Goal: Task Accomplishment & Management: Use online tool/utility

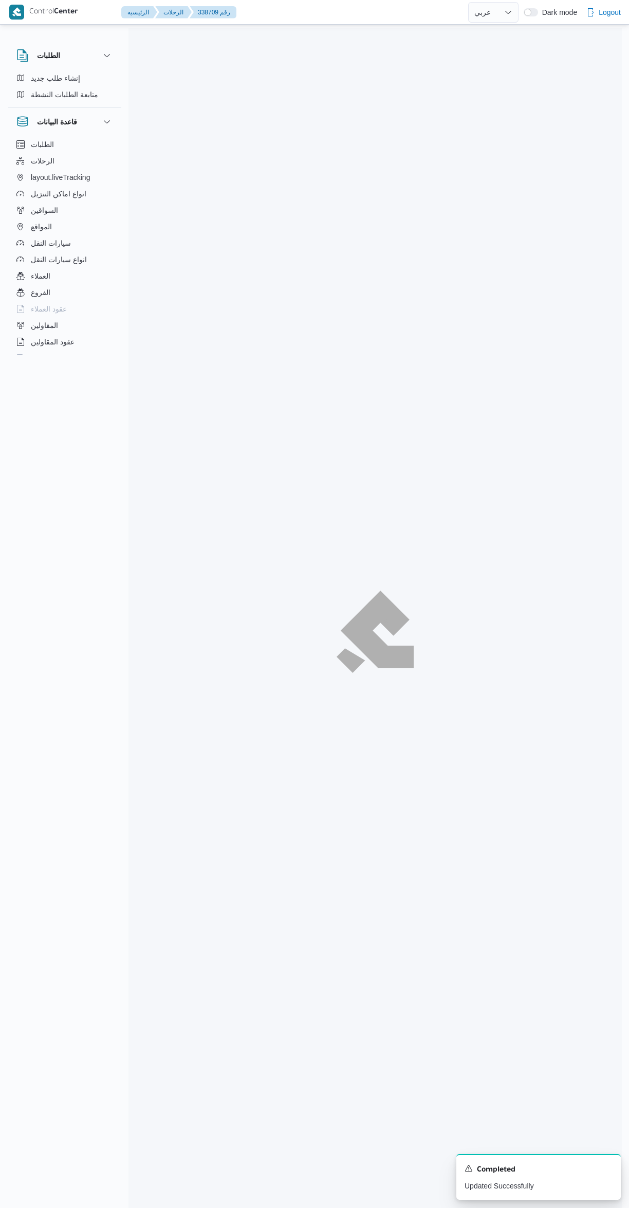
select select "ar"
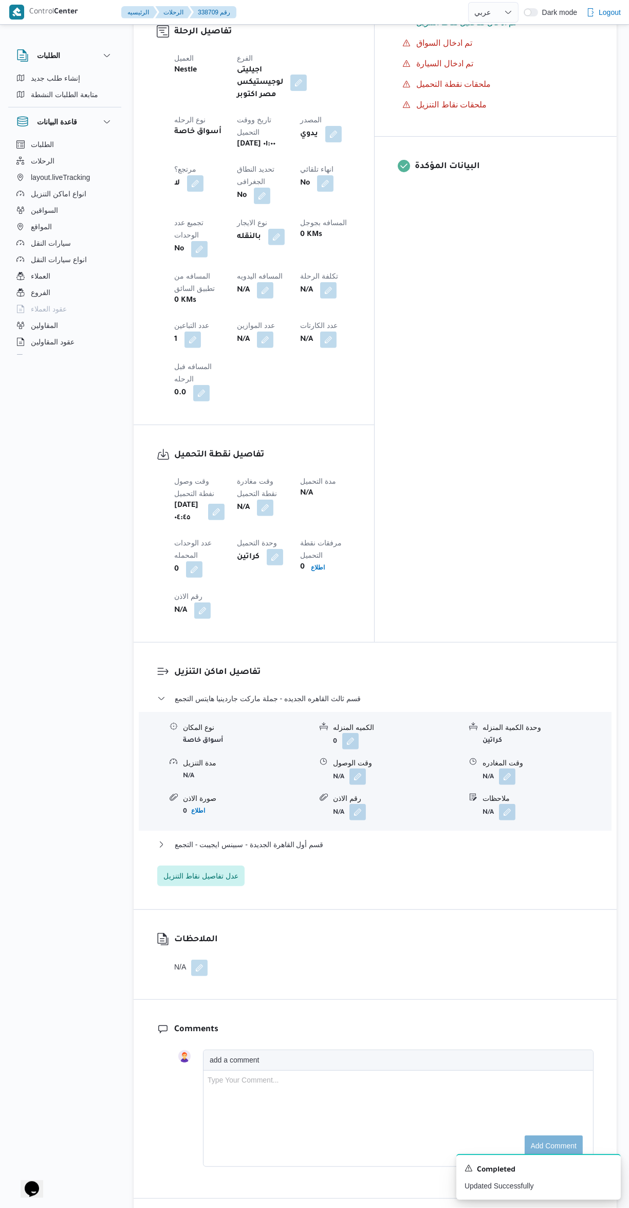
click at [472, 1075] on div "Type Your Comment..." at bounding box center [399, 1118] width 382 height 87
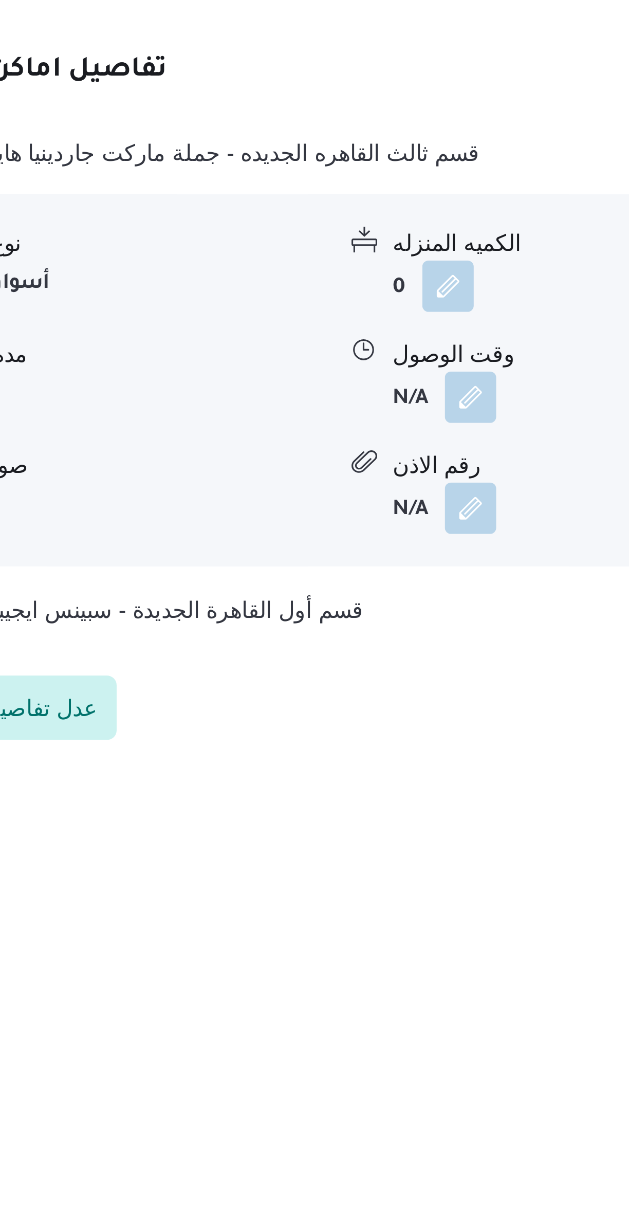
click at [296, 1060] on div "قسم ثالث القاهره الجديده - جملة ماركت جاردينيا هايتس التجمع نوع المكان أسواق خا…" at bounding box center [375, 1108] width 437 height 194
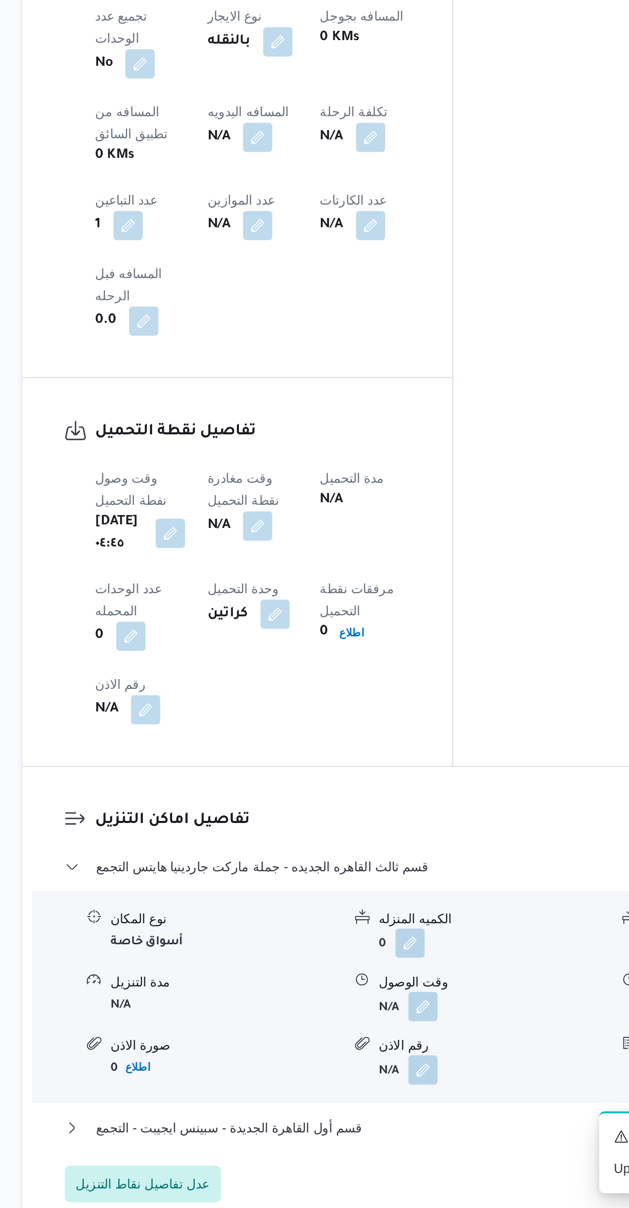
scroll to position [60, 0]
click at [274, 819] on button "button" at bounding box center [265, 827] width 16 height 16
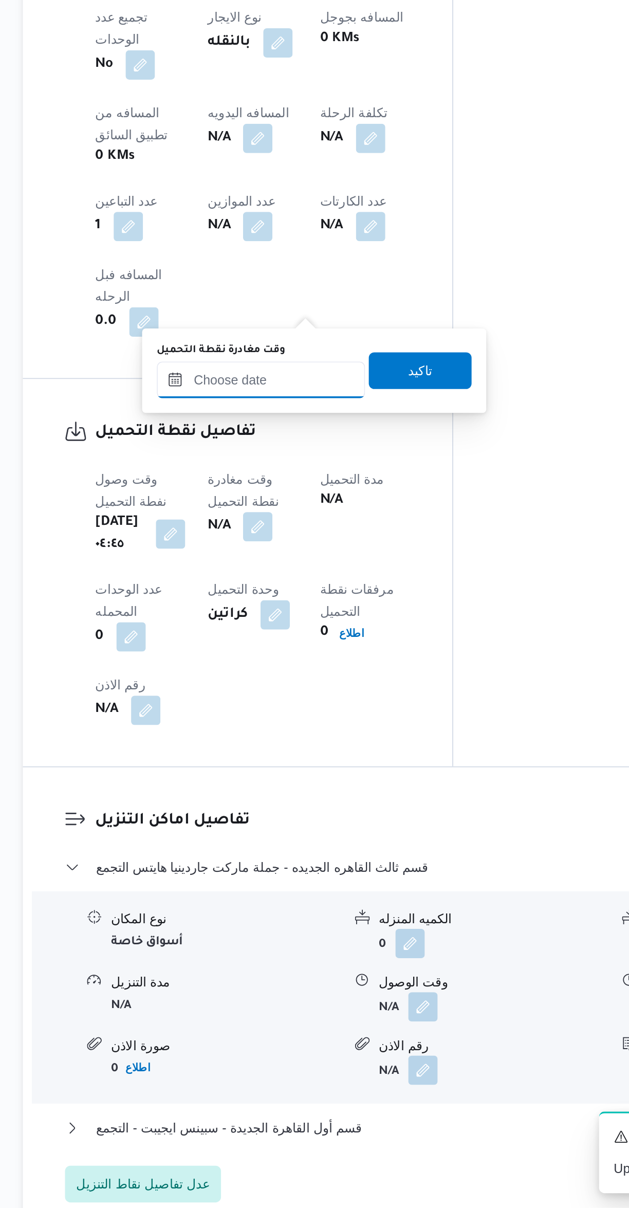
click at [260, 751] on input "وقت مغادرة نقطة التحميل" at bounding box center [267, 744] width 117 height 21
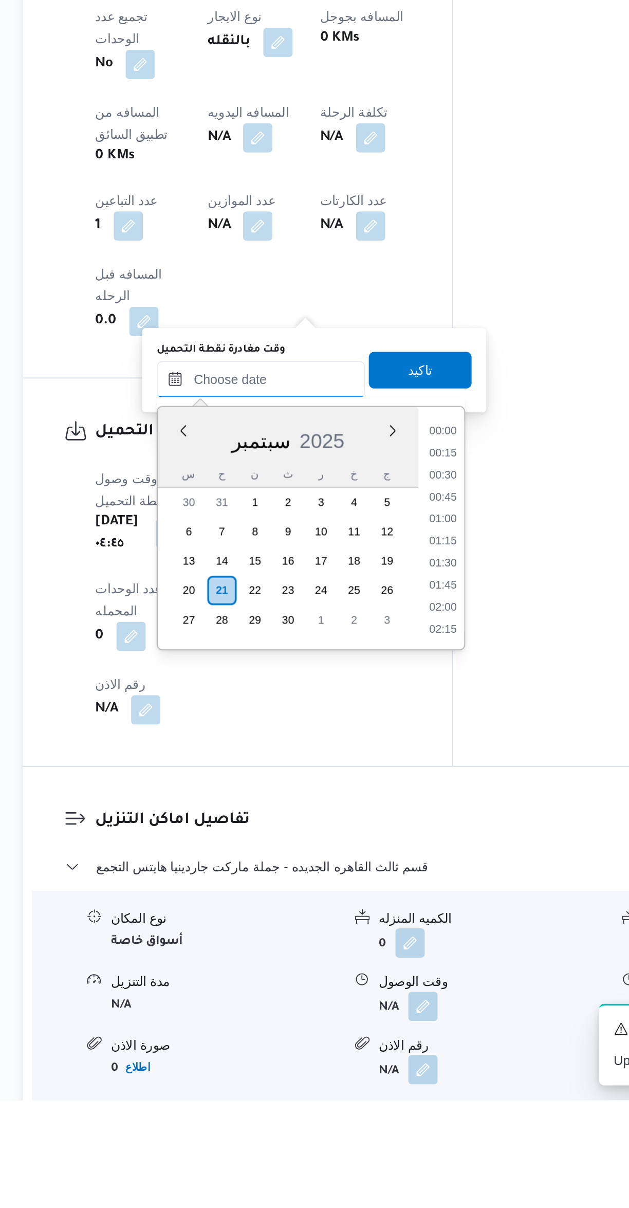
scroll to position [518, 0]
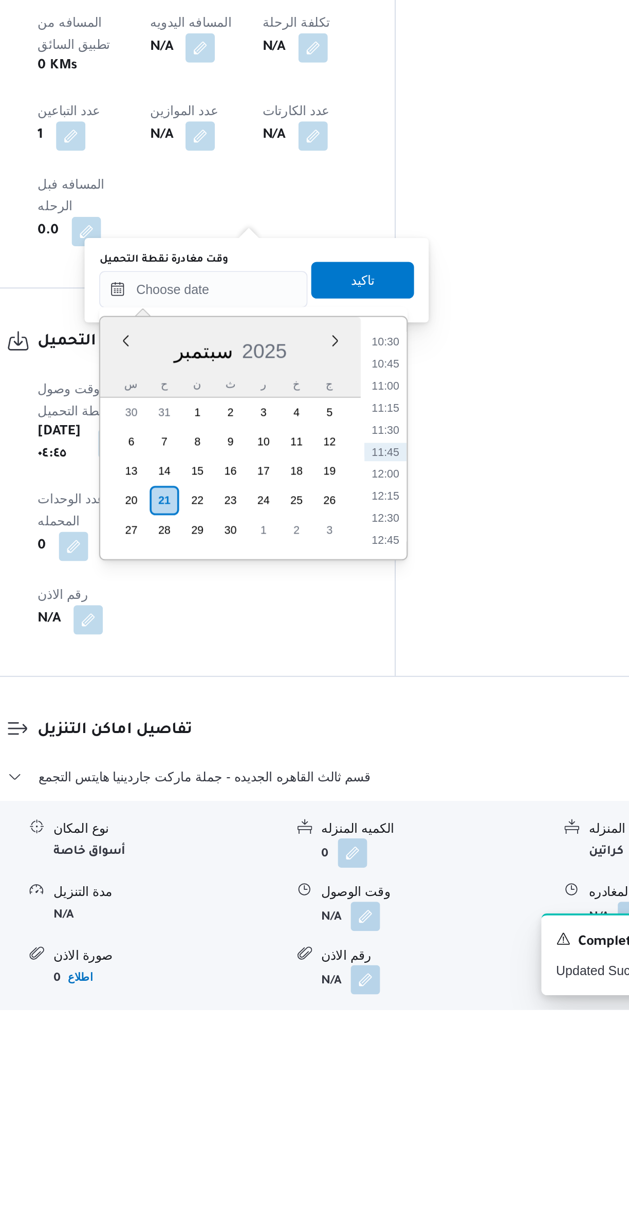
click at [361, 905] on li "12:00" at bounding box center [369, 908] width 24 height 10
type input "[DATE] ١٢:٠٠"
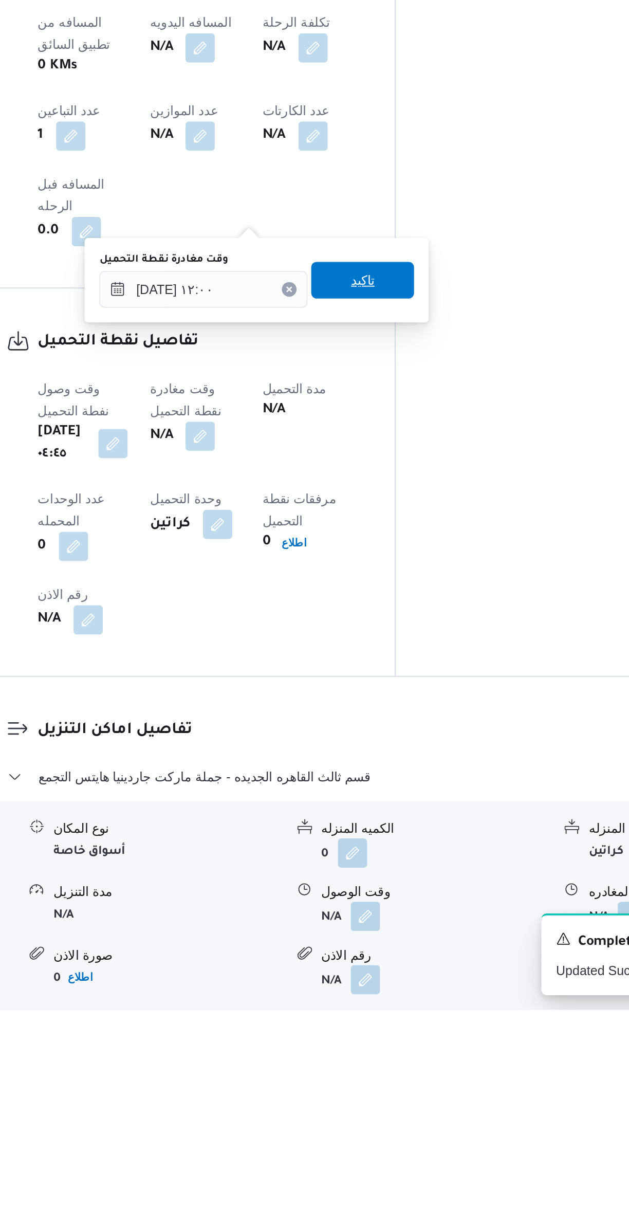
click at [330, 805] on span "تاكيد" at bounding box center [357, 799] width 58 height 21
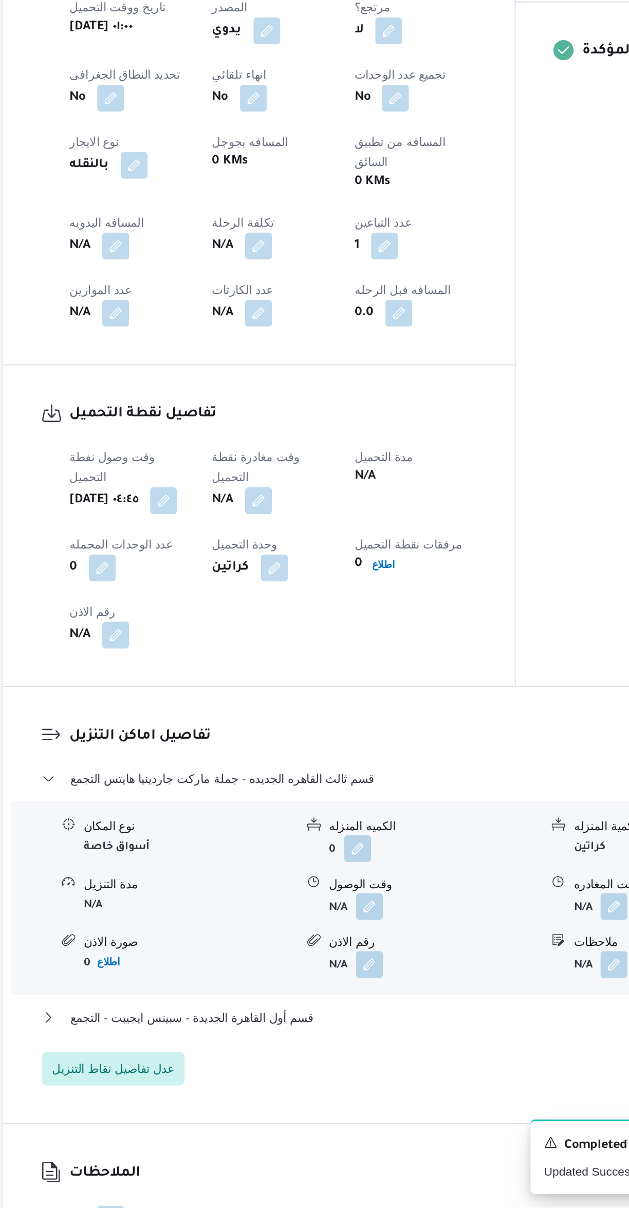
scroll to position [15, 0]
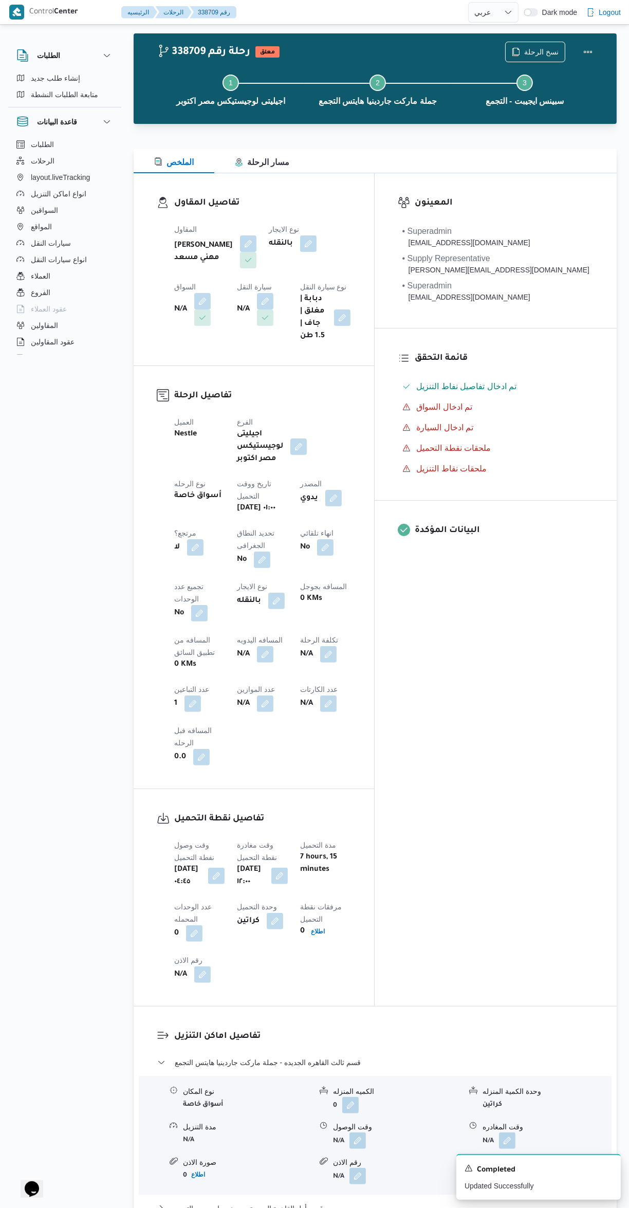
select select "ar"
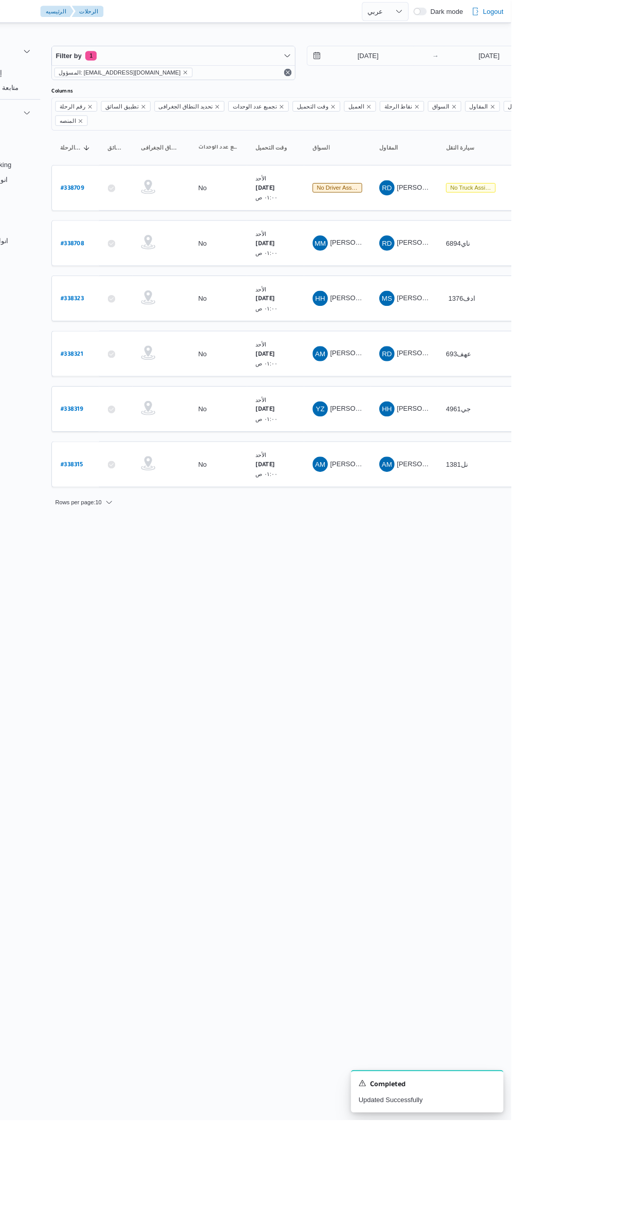
click at [144, 498] on b "# 338315" at bounding box center [155, 501] width 24 height 7
select select "ar"
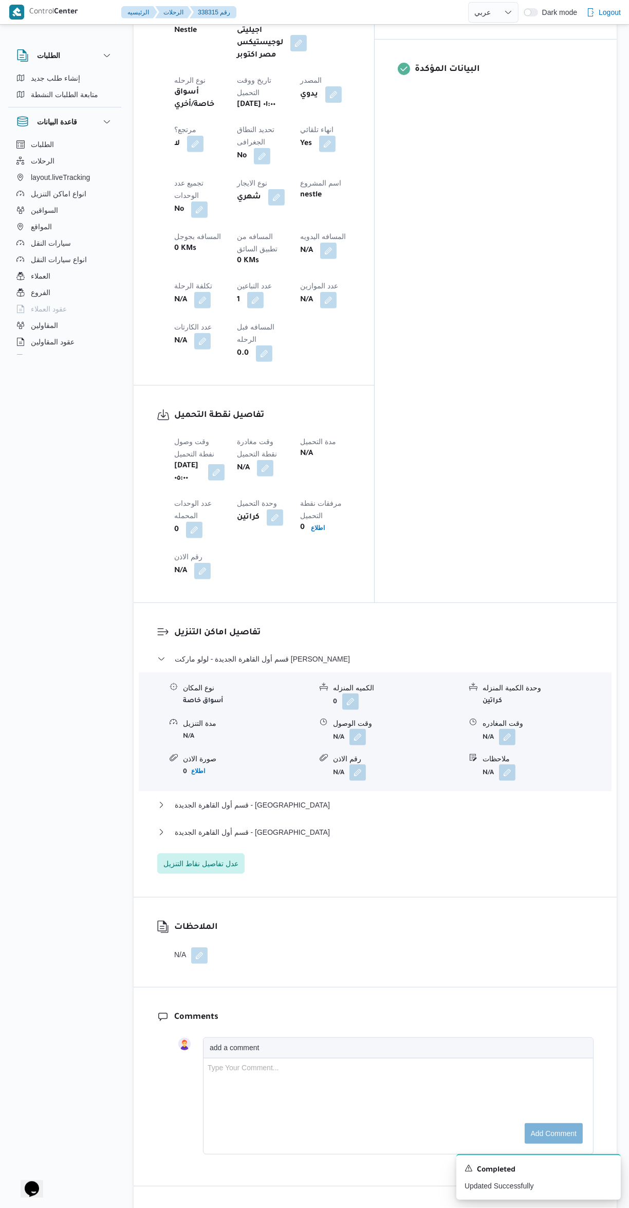
scroll to position [497, 0]
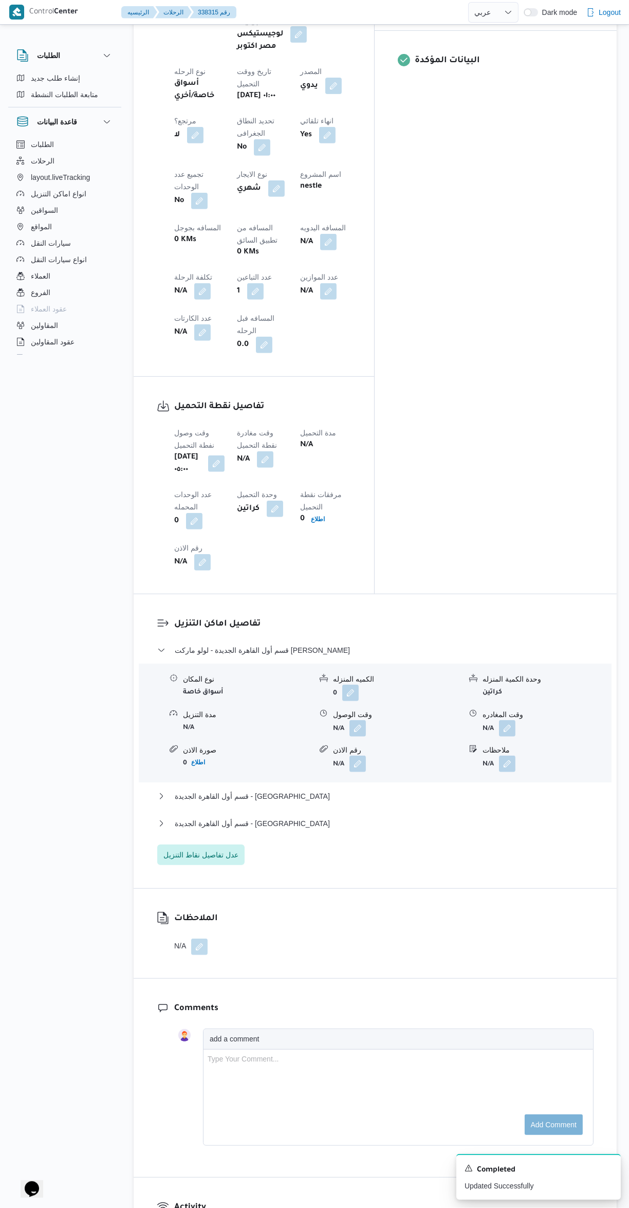
click at [274, 451] on button "button" at bounding box center [265, 459] width 16 height 16
click at [242, 372] on input "وقت مغادرة نقطة التحميل" at bounding box center [267, 365] width 117 height 21
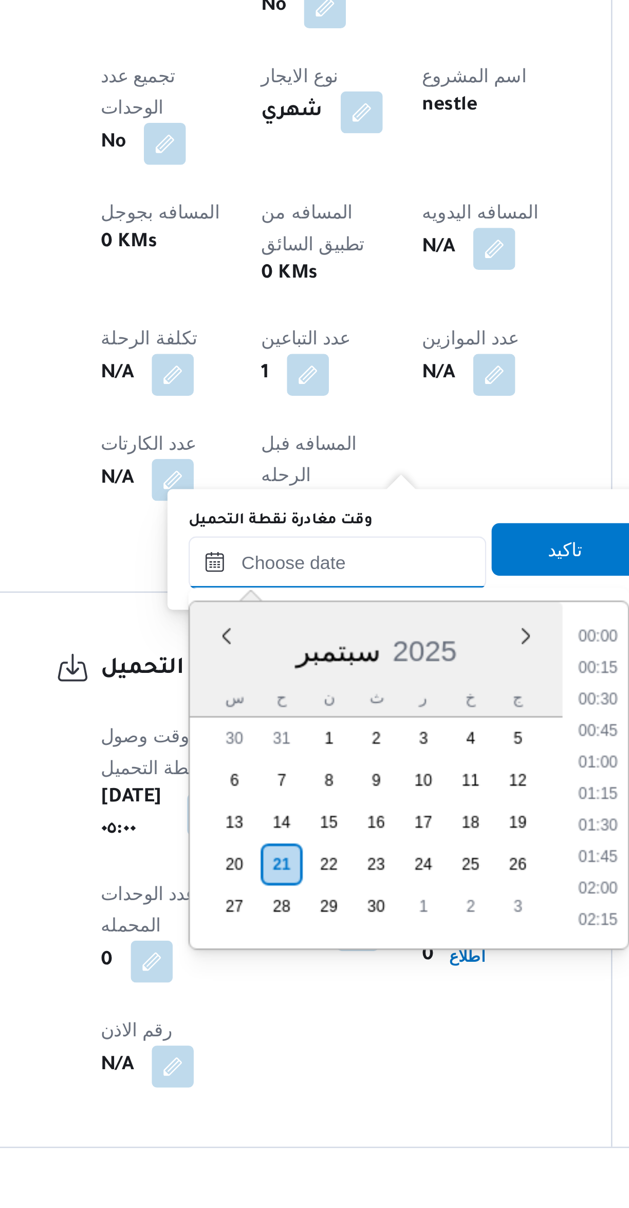
scroll to position [518, 0]
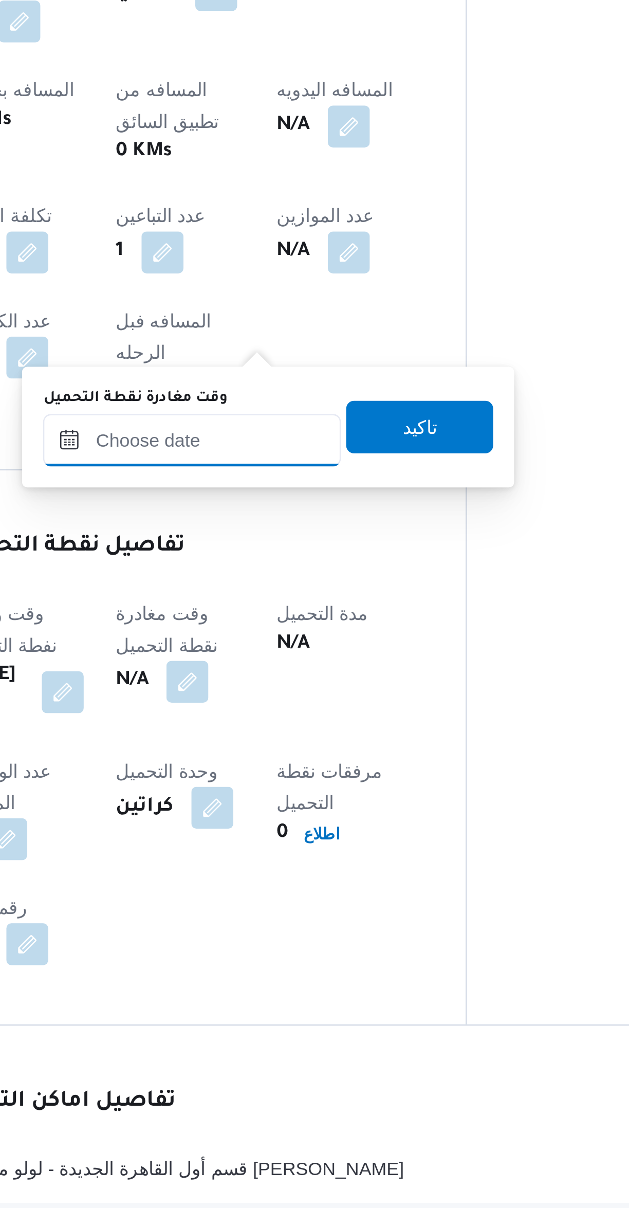
click at [274, 864] on input "وقت مغادرة نقطة التحميل" at bounding box center [267, 862] width 117 height 21
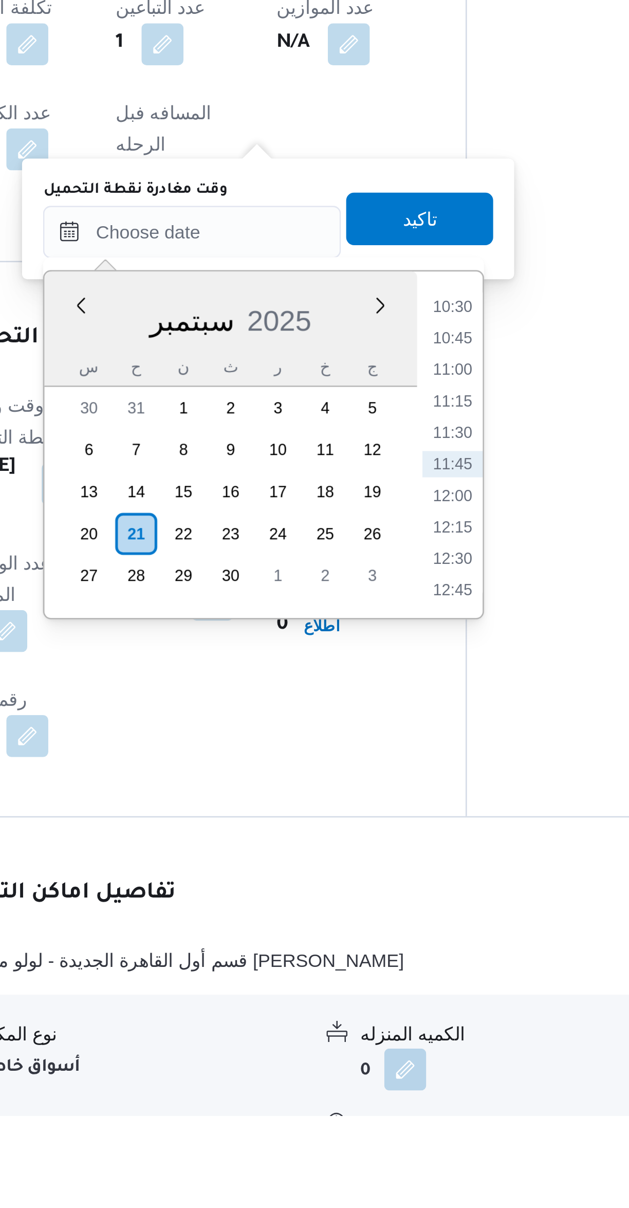
click at [360, 965] on li "12:00" at bounding box center [369, 965] width 24 height 10
type input "[DATE] ١٢:٠٠"
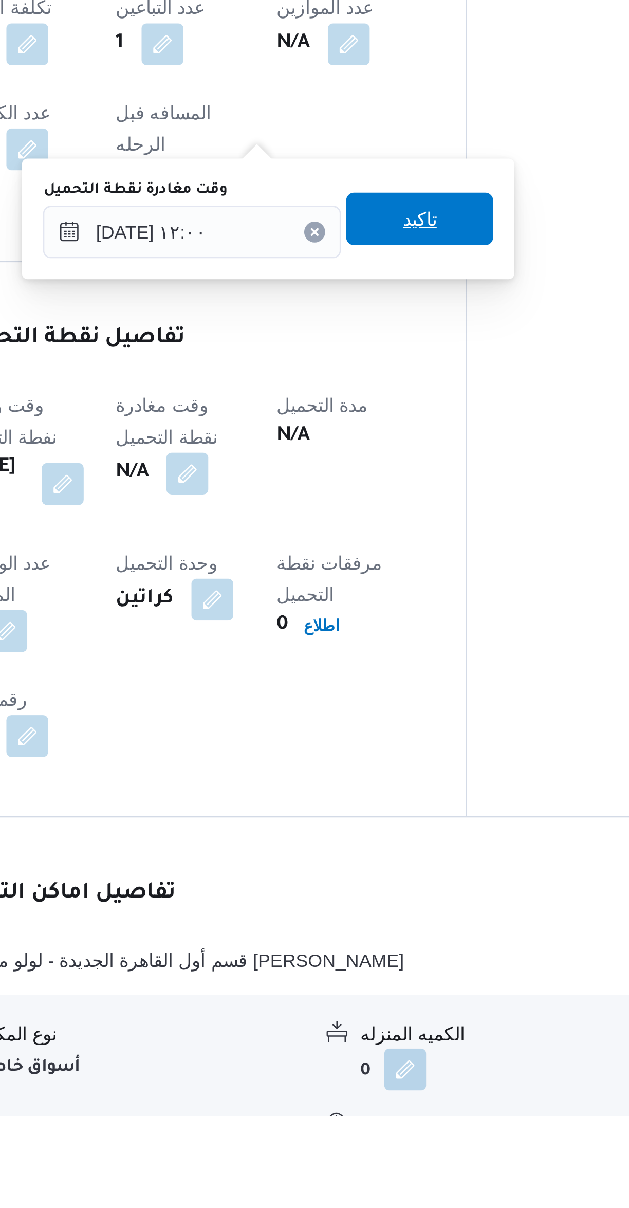
click at [339, 862] on span "تاكيد" at bounding box center [357, 857] width 58 height 21
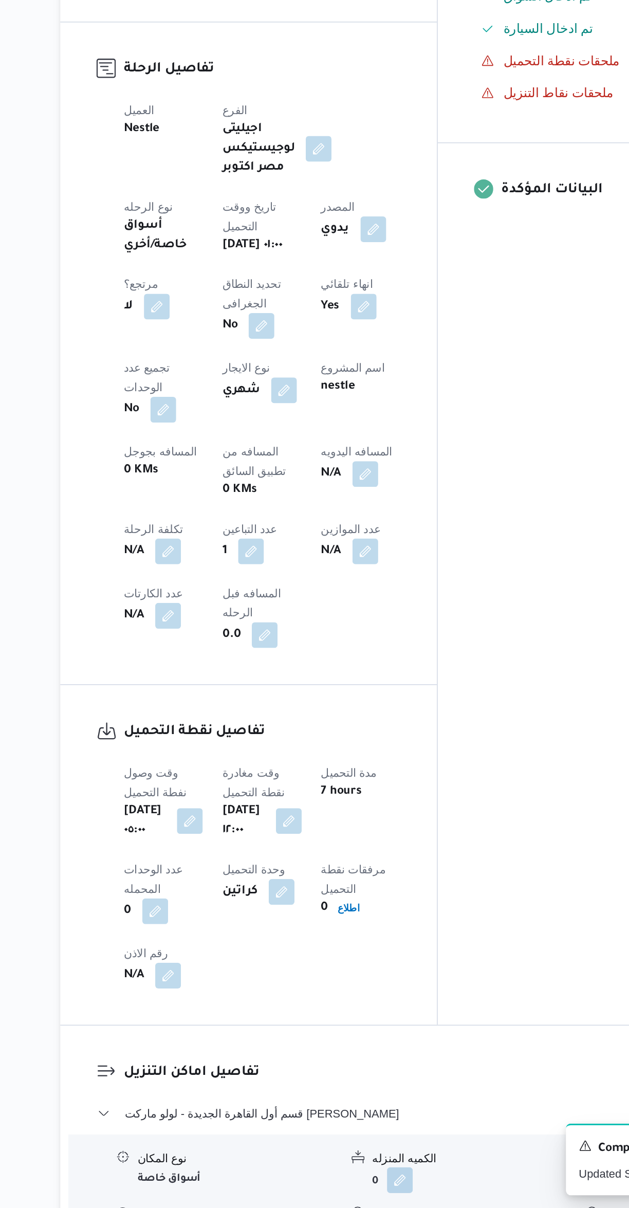
scroll to position [2, 0]
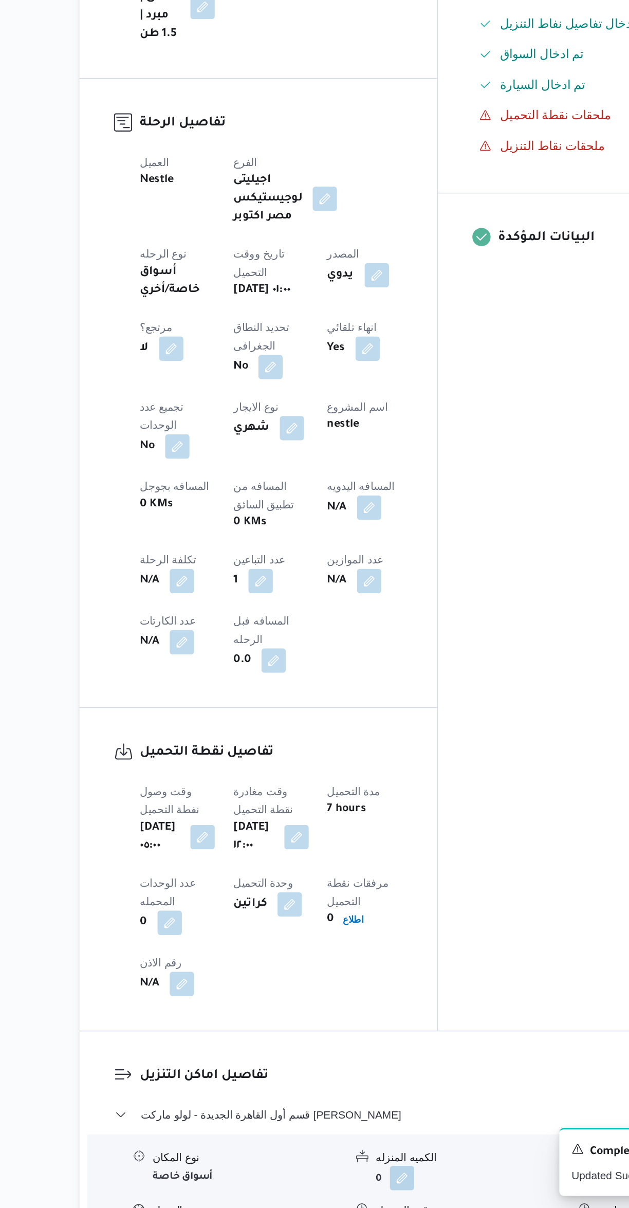
select select "ar"
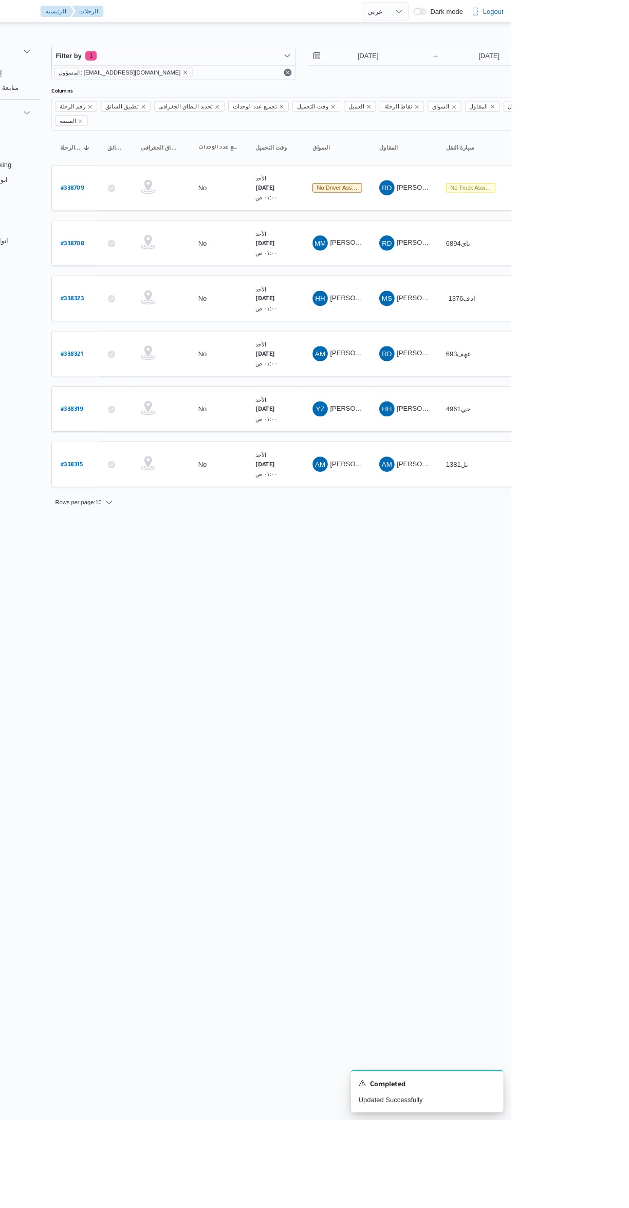
click at [155, 200] on b "# 338709" at bounding box center [155, 203] width 25 height 7
select select "ar"
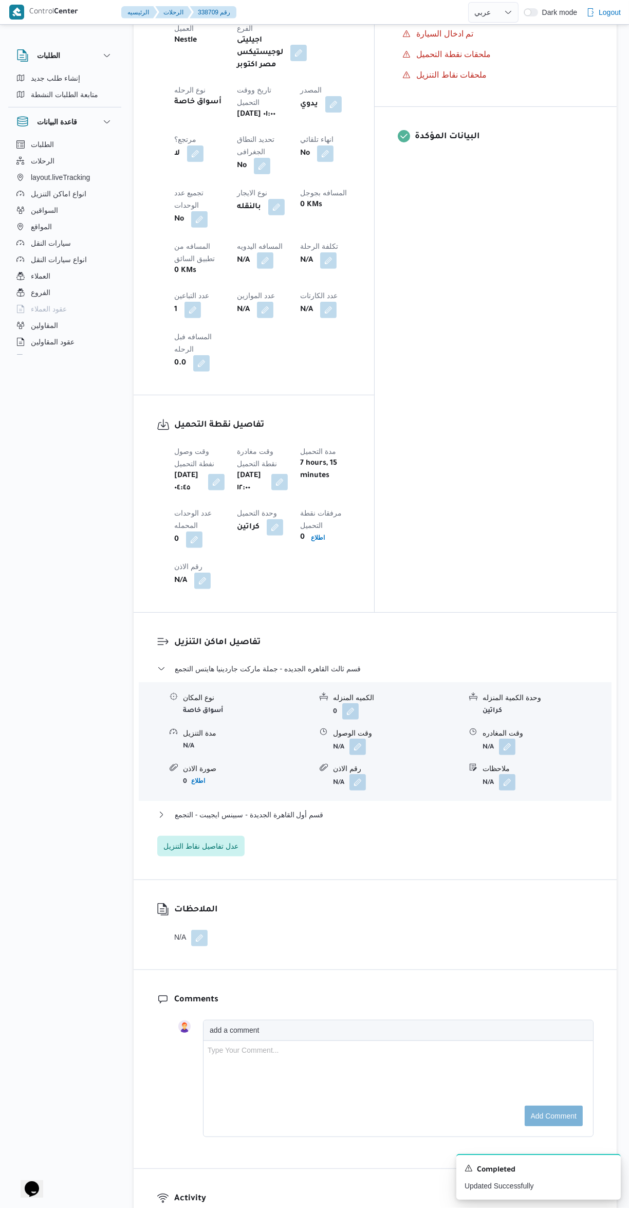
click at [446, 1045] on div at bounding box center [399, 1050] width 382 height 11
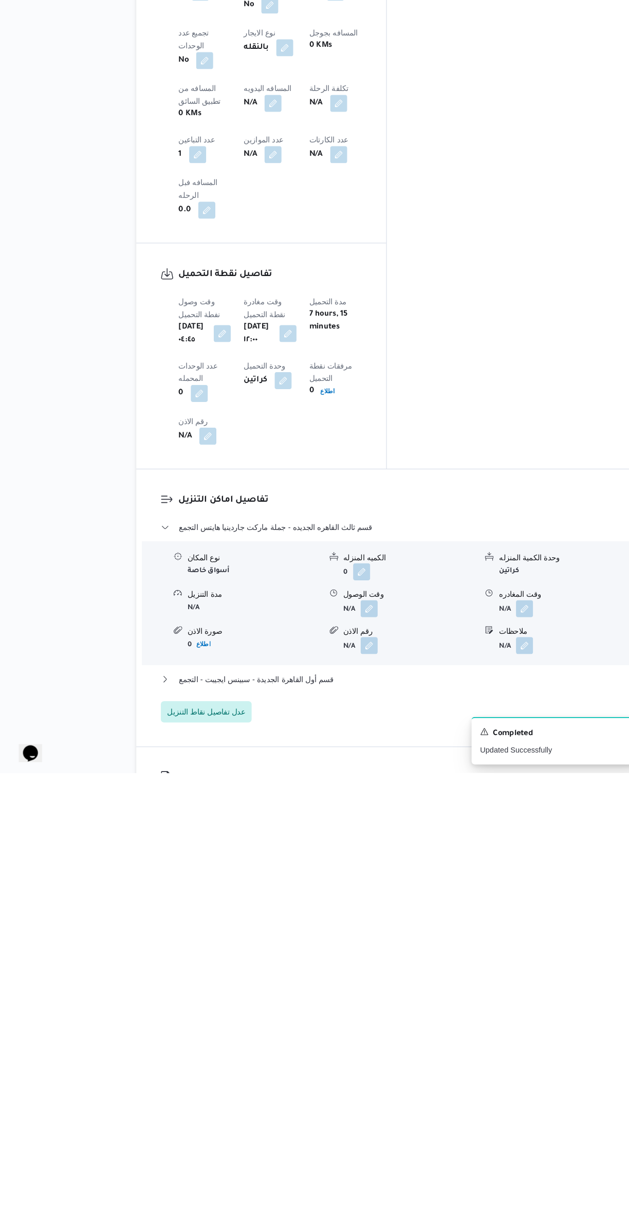
scroll to position [106, 0]
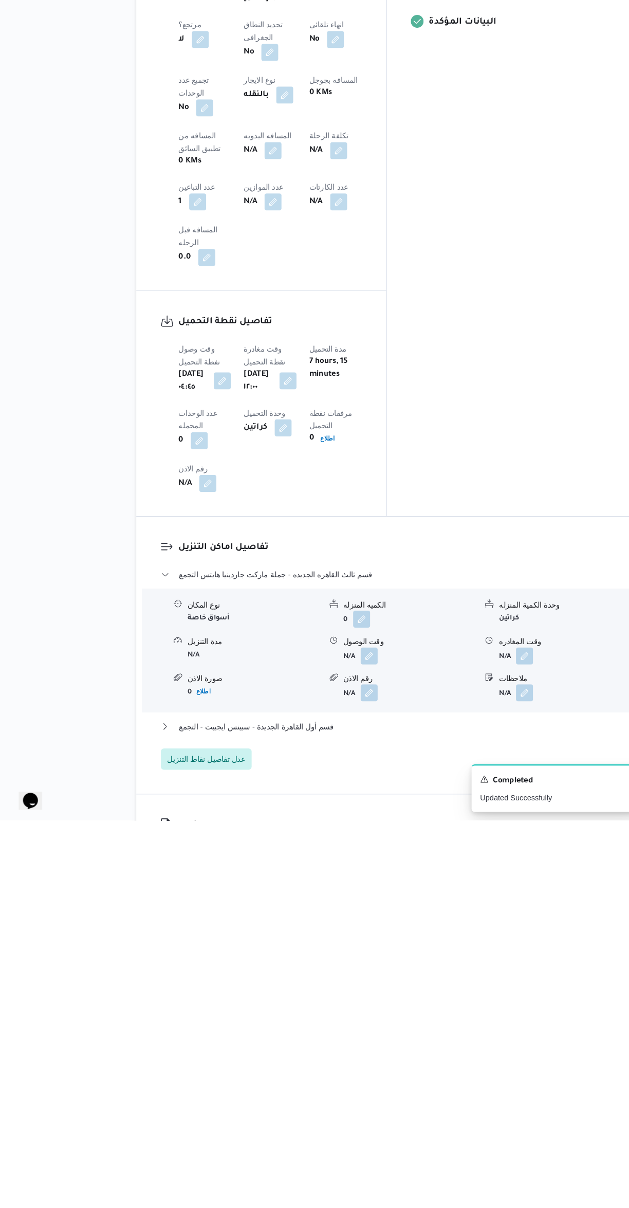
click at [288, 777] on button "button" at bounding box center [279, 785] width 16 height 16
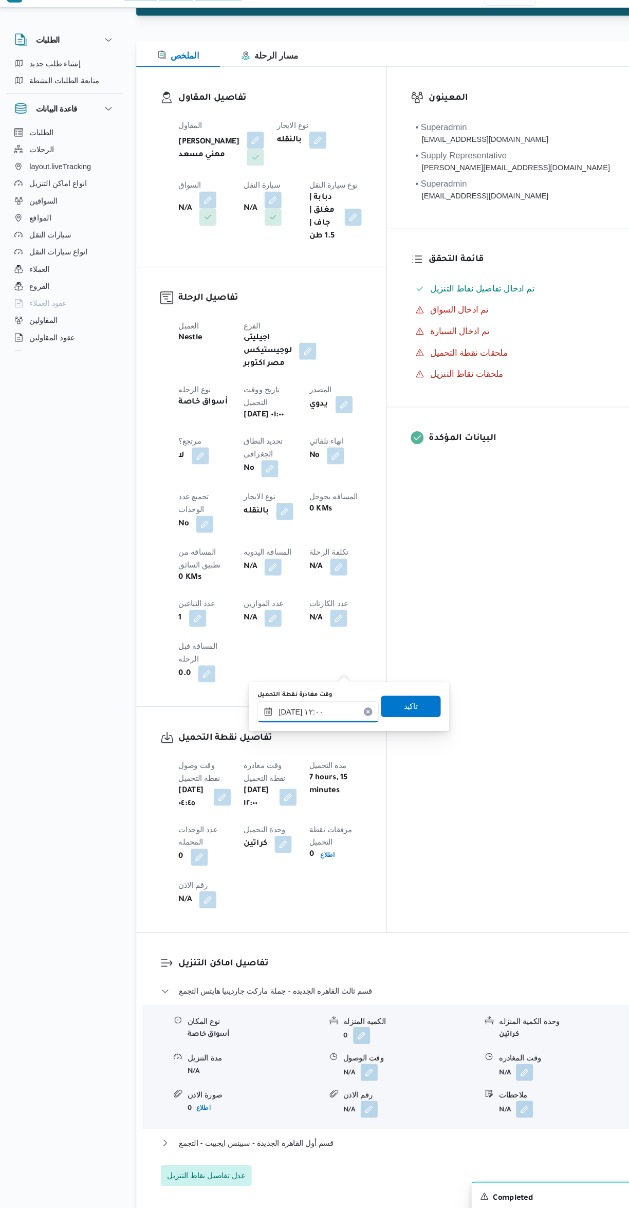
click at [335, 702] on input "[DATE] ١٢:٠٠" at bounding box center [308, 702] width 117 height 21
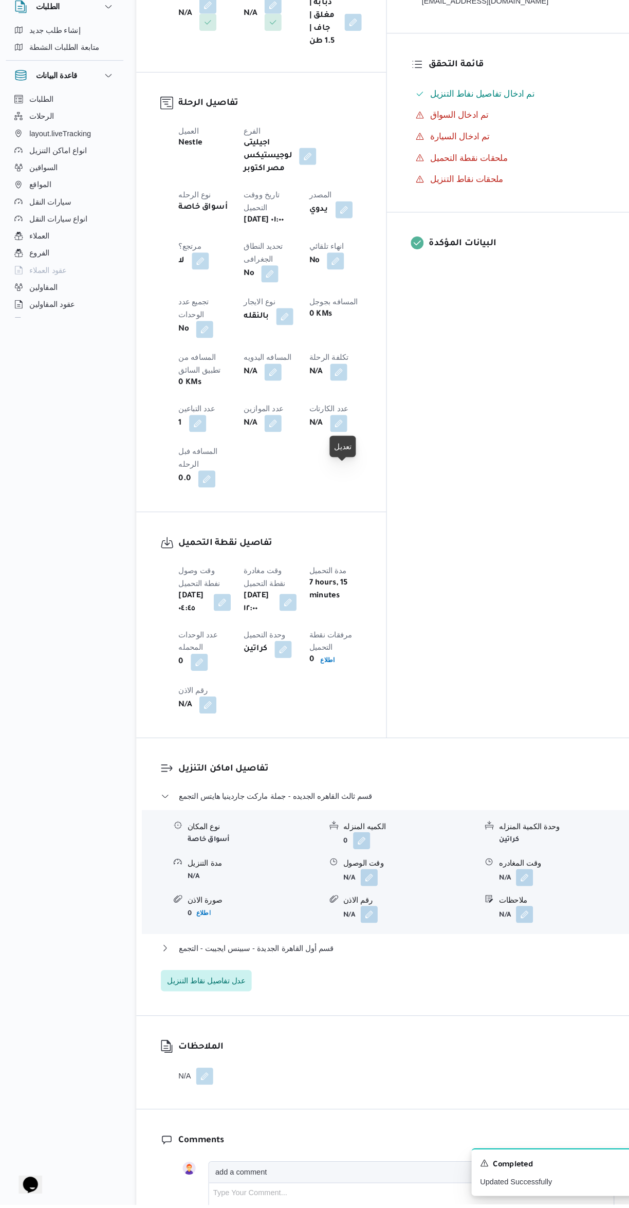
scroll to position [368, 0]
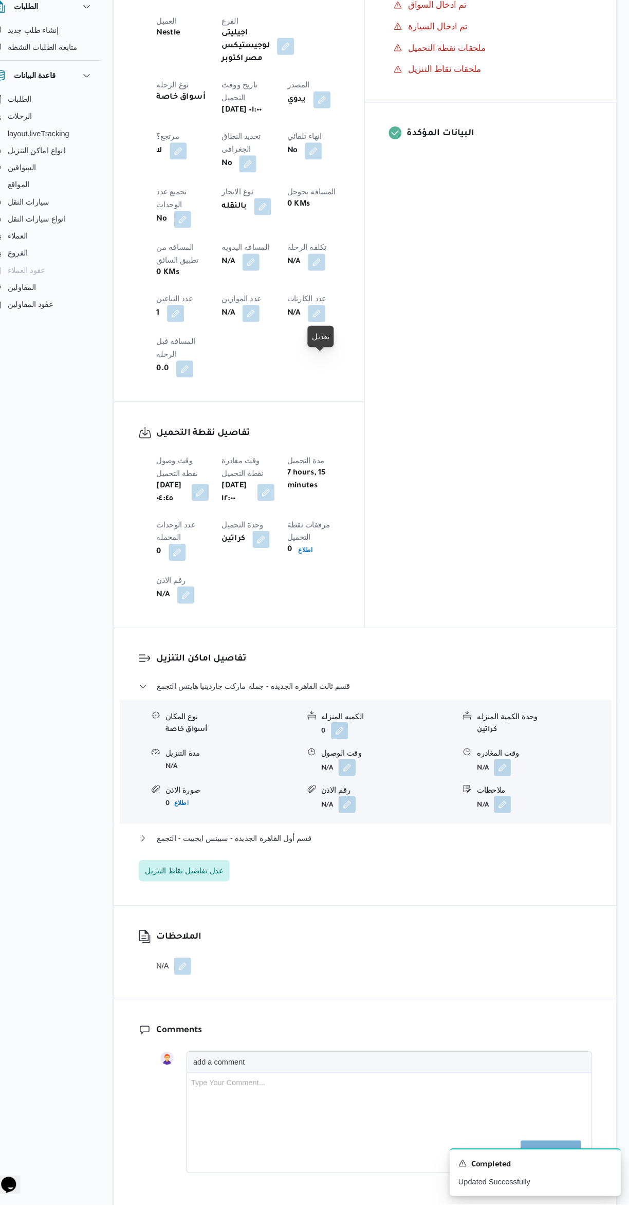
click at [288, 515] on button "button" at bounding box center [279, 523] width 16 height 16
click at [355, 440] on icon "Clear input" at bounding box center [356, 440] width 3 height 3
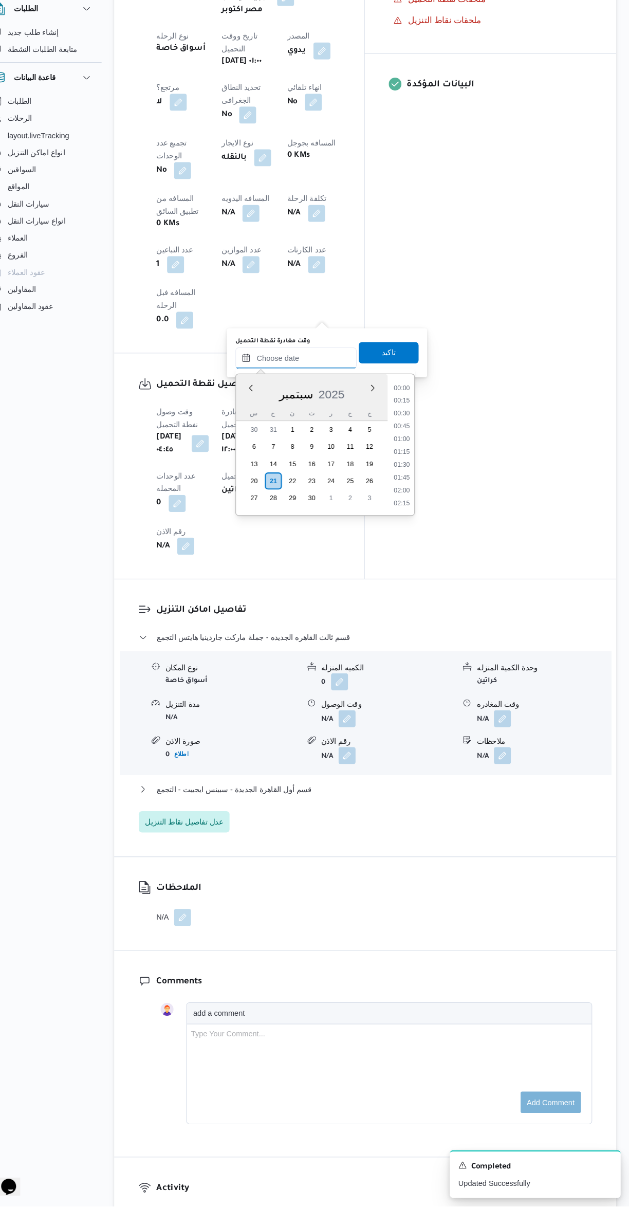
scroll to position [518, 0]
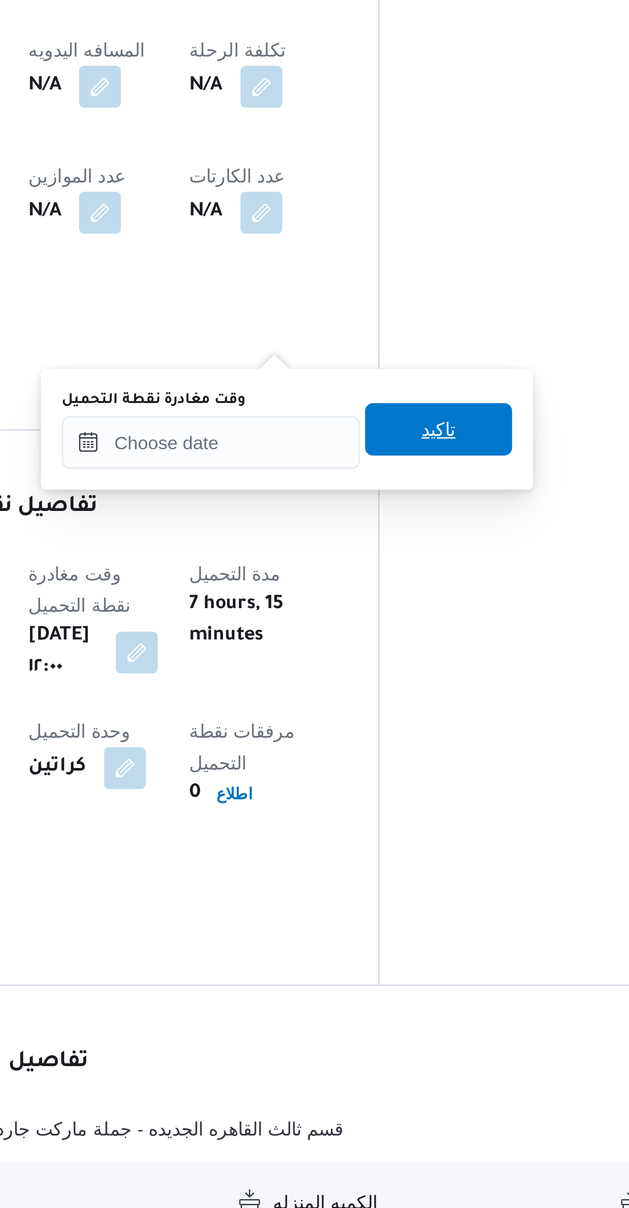
click at [369, 738] on span "تاكيد" at bounding box center [398, 730] width 58 height 21
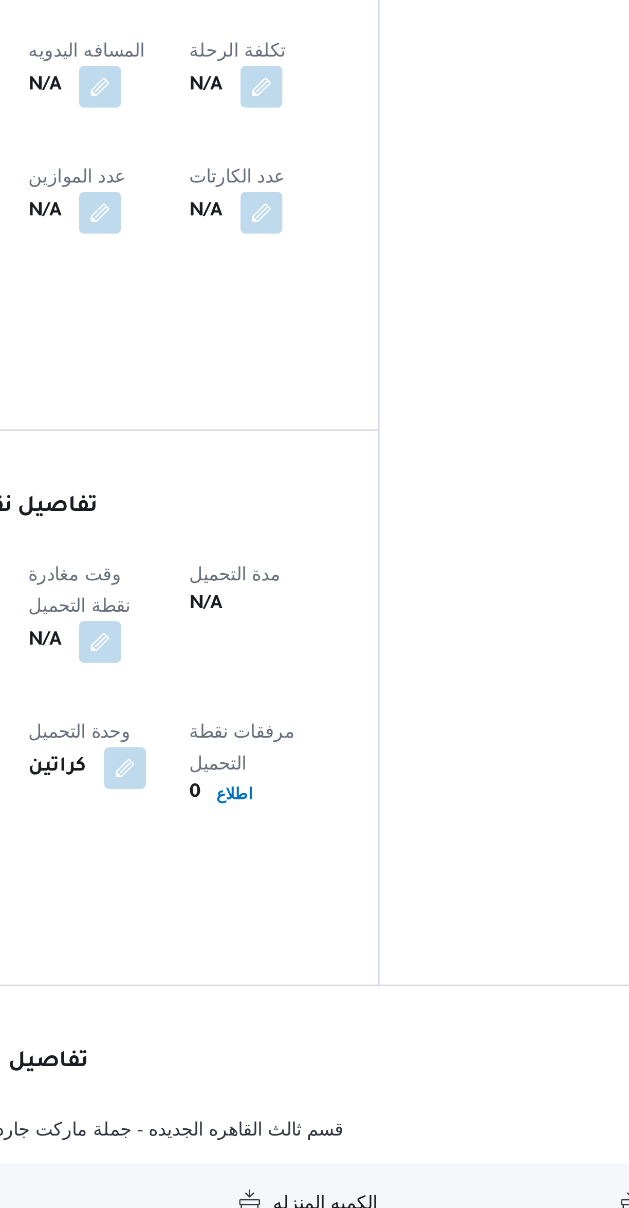
scroll to position [75, 0]
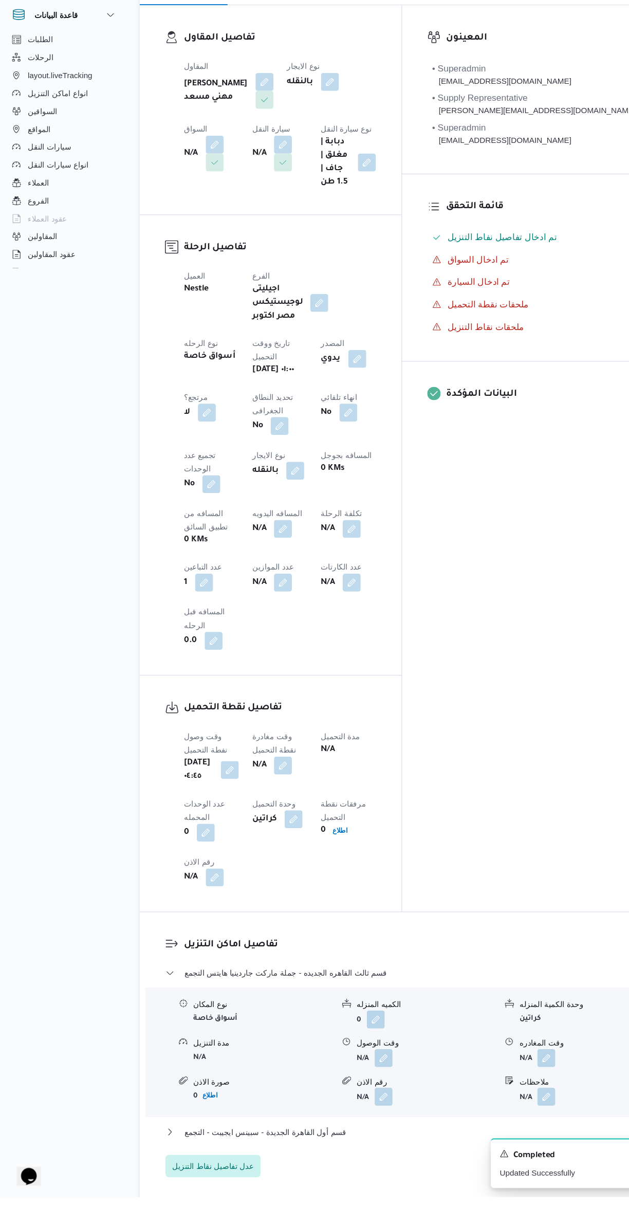
select select "ar"
